Goal: Find specific page/section: Find specific page/section

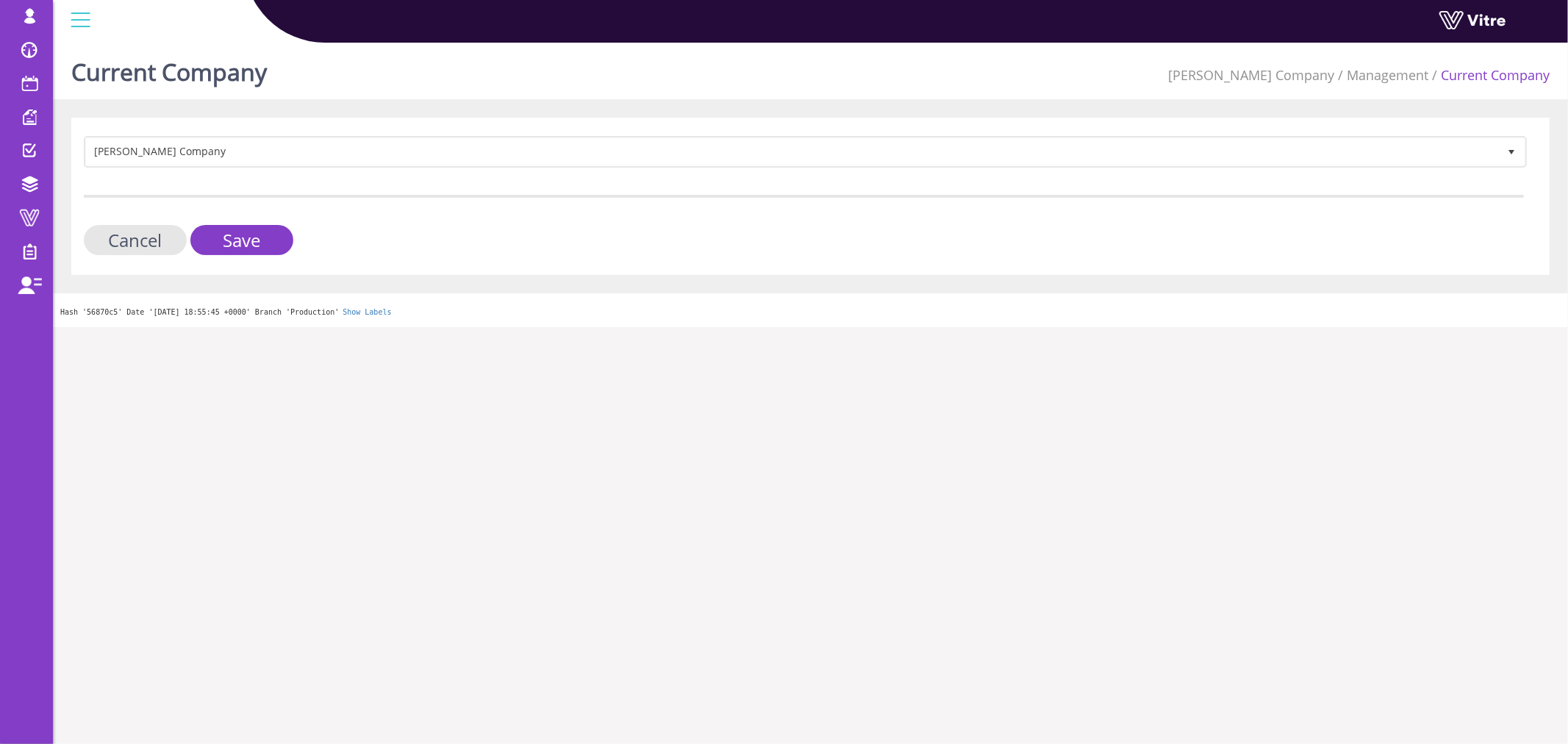
click at [269, 221] on form "Lishay's Company 409 Cancel Save" at bounding box center [804, 195] width 1440 height 119
click at [265, 244] on input "Save" at bounding box center [241, 240] width 103 height 30
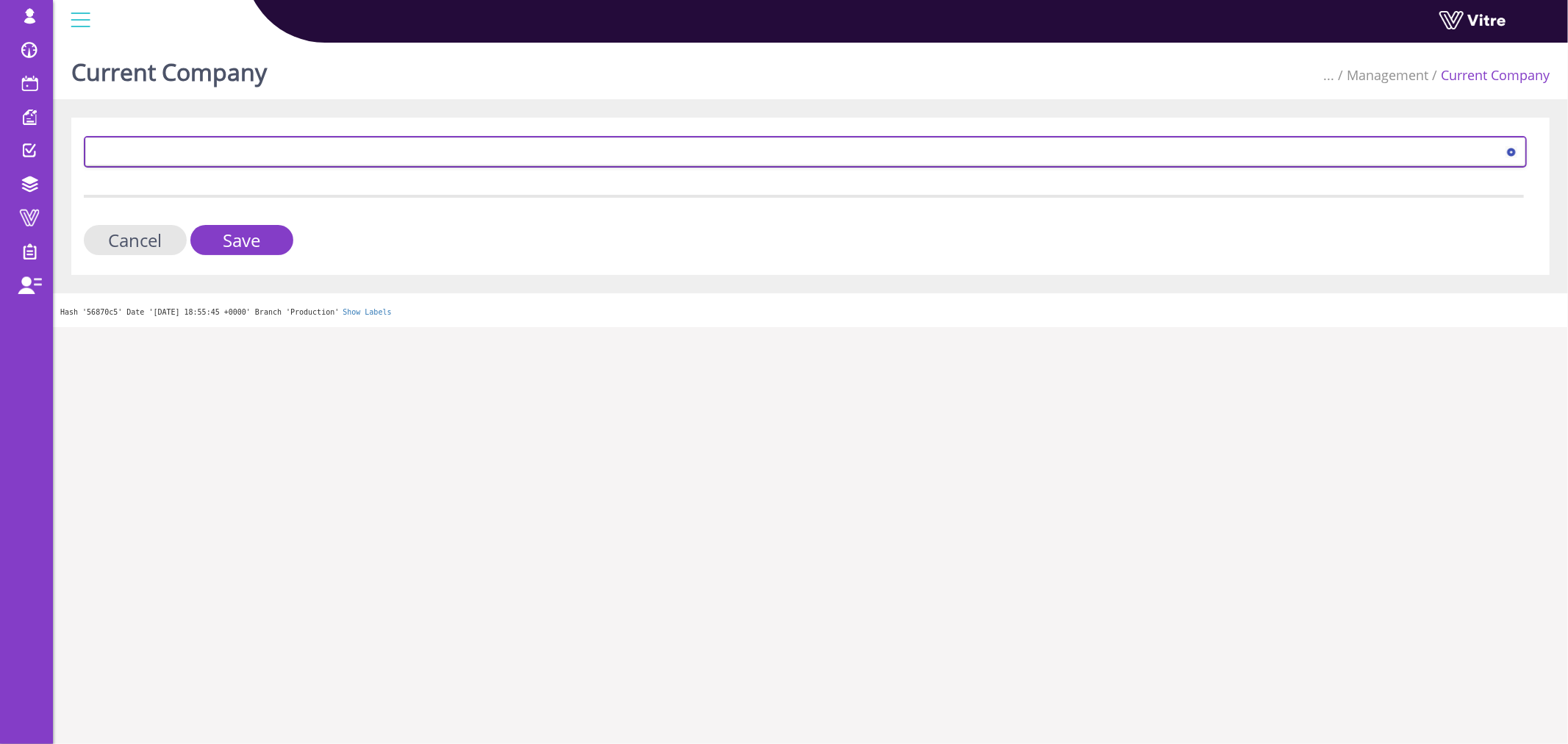
click at [367, 158] on span at bounding box center [792, 151] width 1413 height 26
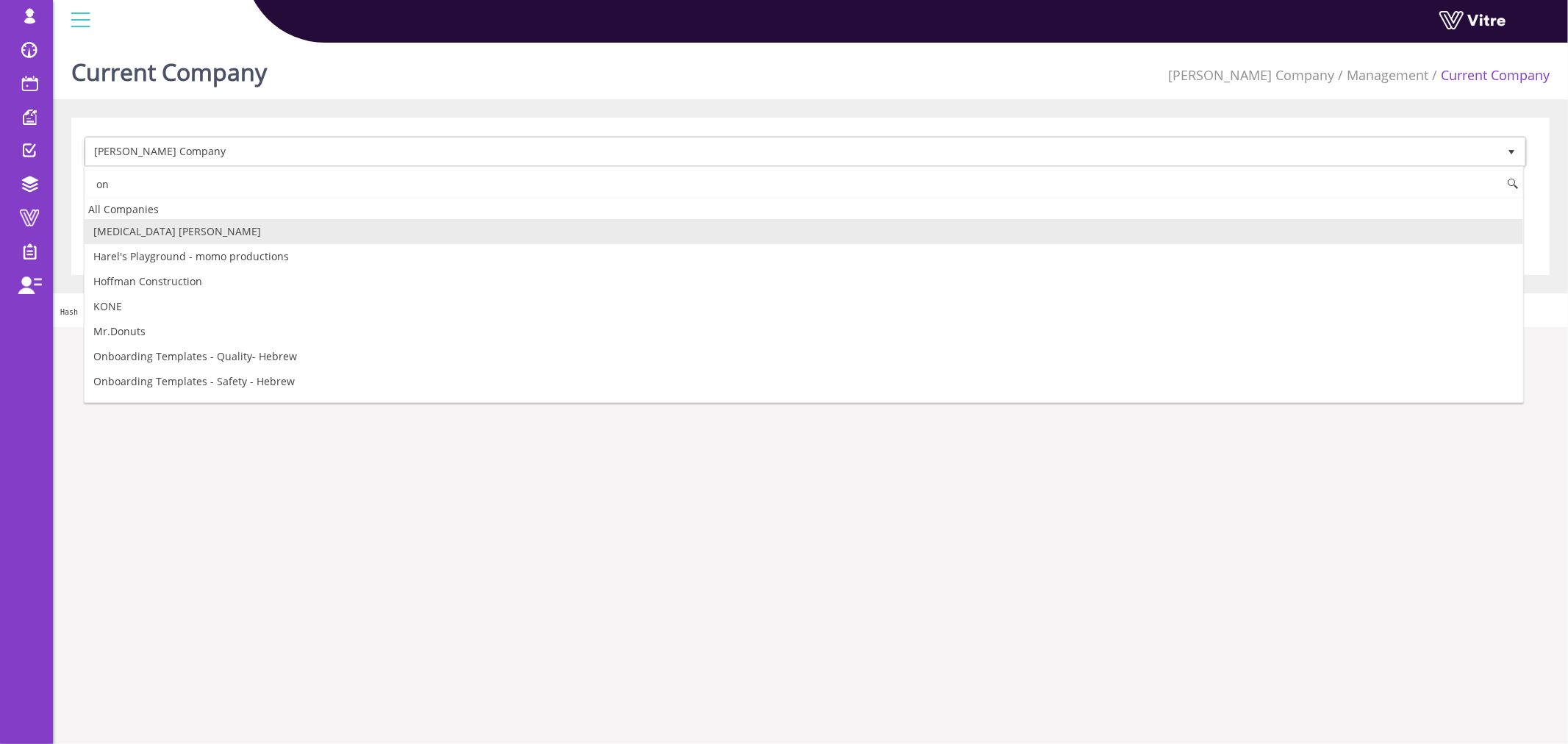
type input "o"
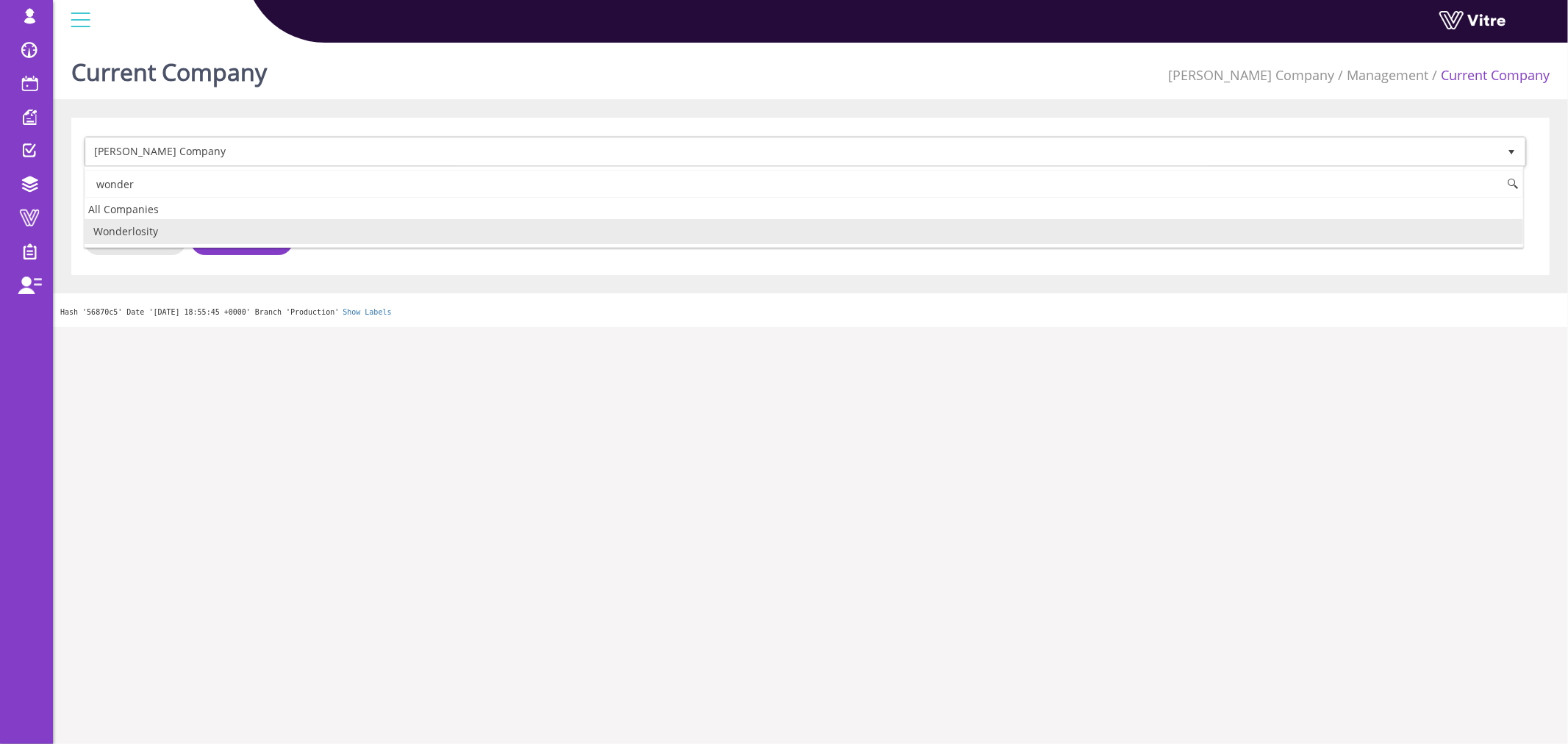
click at [159, 241] on li "Wonderlosity" at bounding box center [804, 231] width 1439 height 25
type input "wonder"
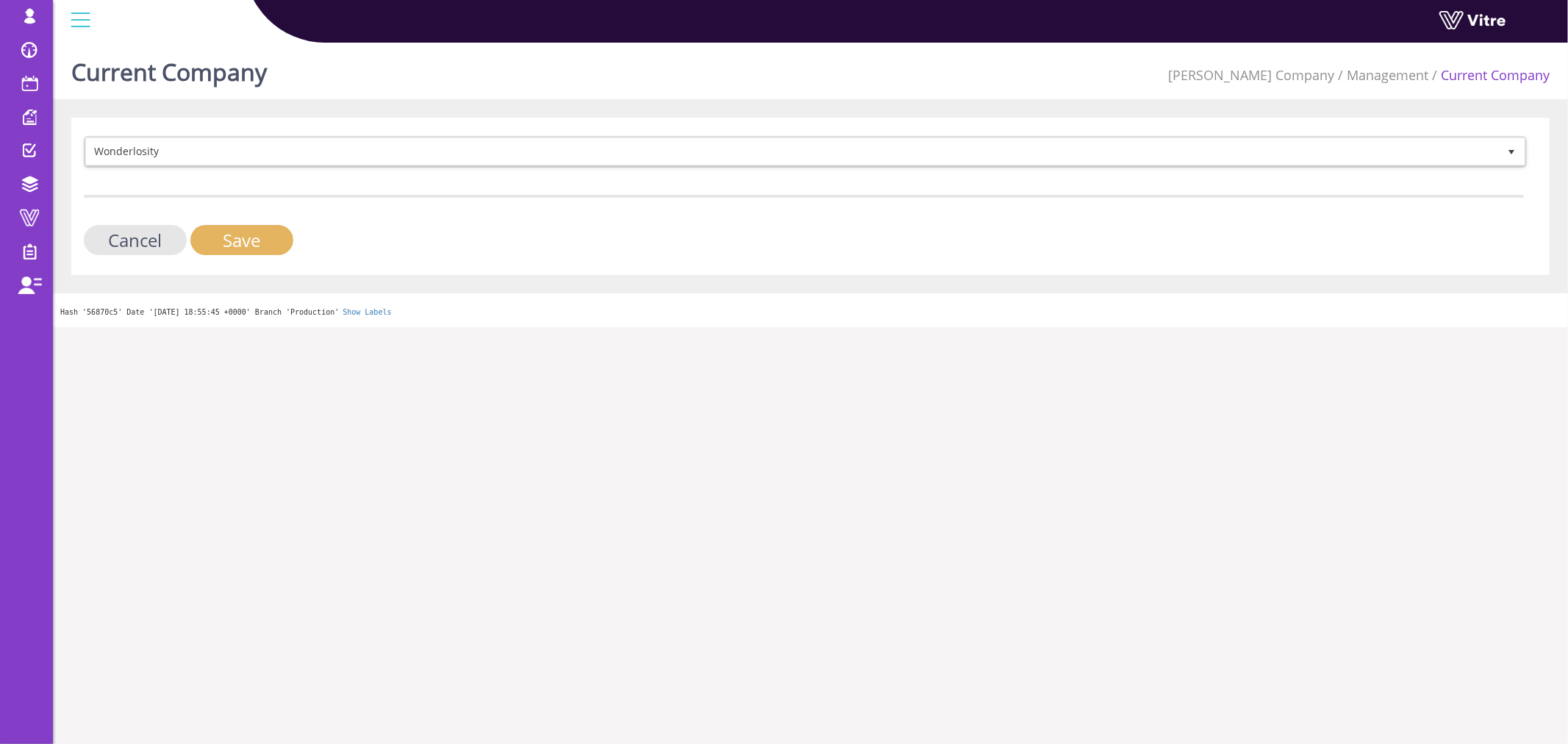
click at [252, 231] on input "Save" at bounding box center [241, 240] width 103 height 30
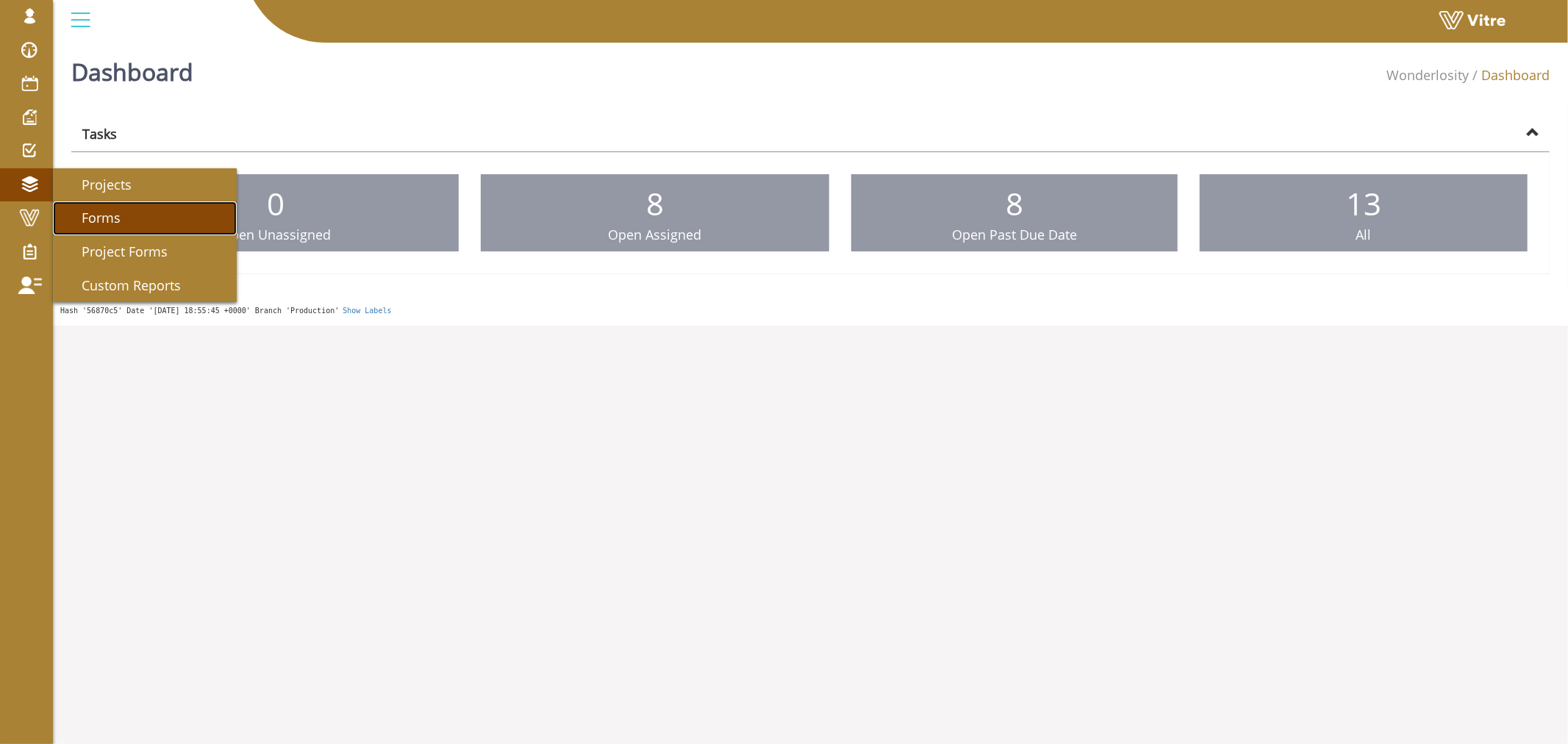
click at [137, 223] on link "Forms" at bounding box center [145, 218] width 184 height 34
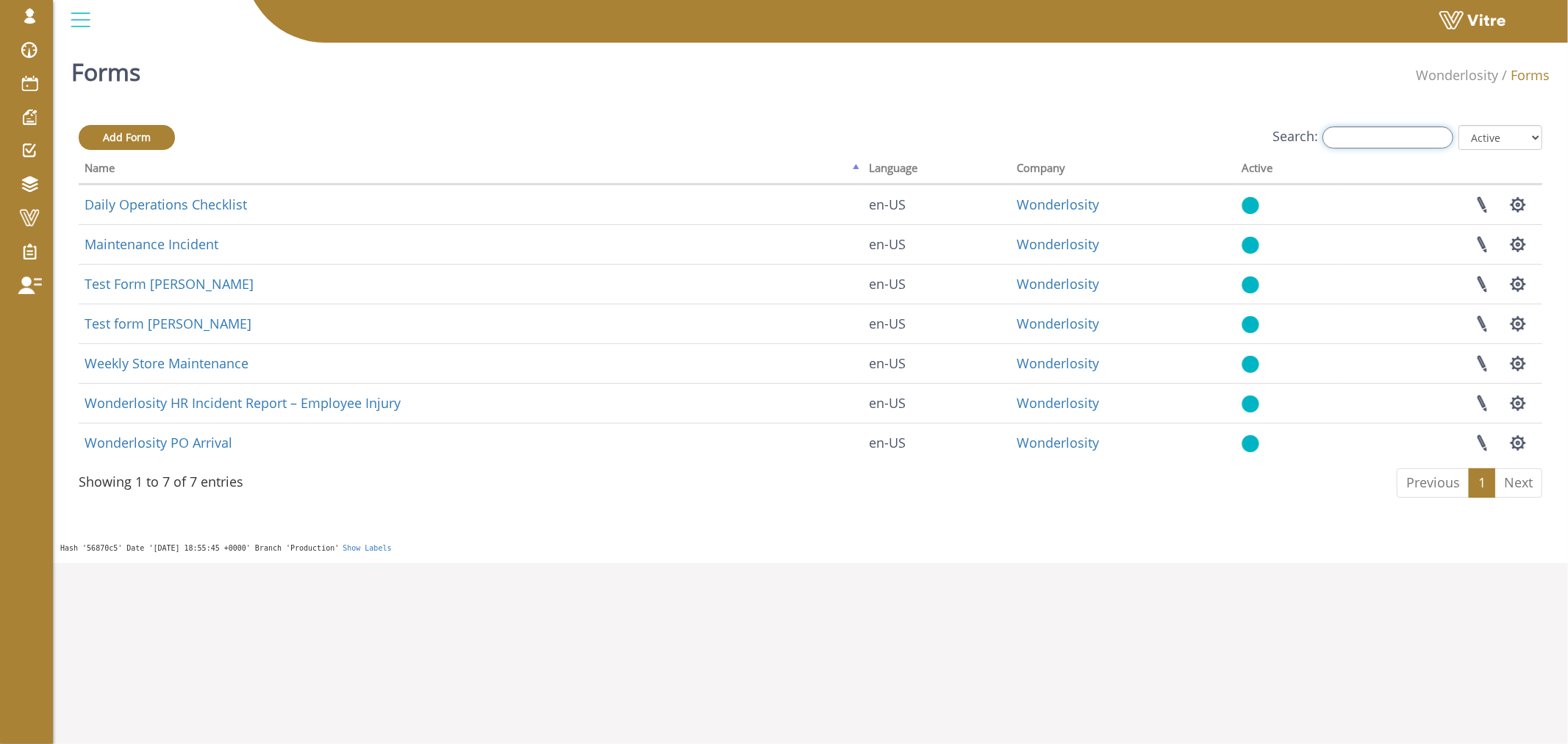
click at [1419, 140] on input "Search:" at bounding box center [1388, 137] width 131 height 22
paste input "Wonderlosity PO Arrival"
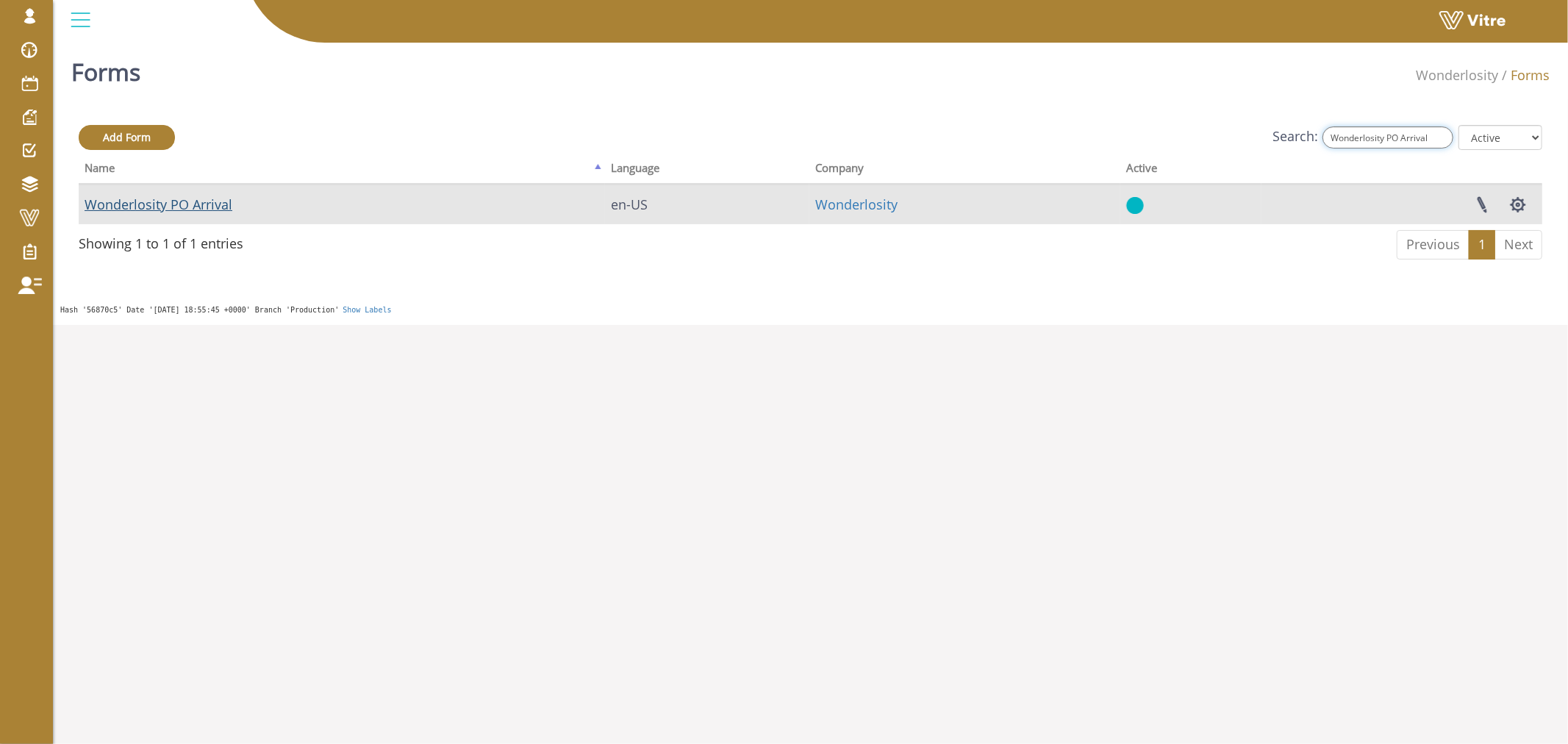
type input "Wonderlosity PO Arrival"
click at [175, 202] on link "Wonderlosity PO Arrival" at bounding box center [158, 204] width 148 height 17
